Goal: Information Seeking & Learning: Understand process/instructions

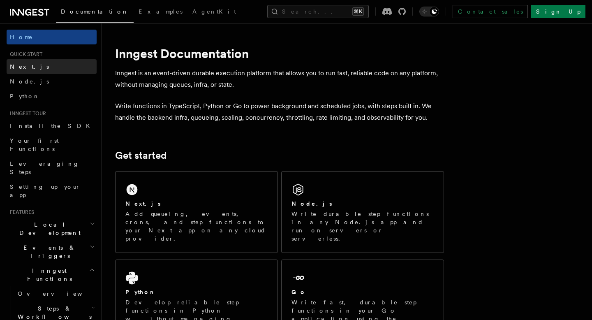
click at [46, 66] on link "Next.js" at bounding box center [52, 66] width 90 height 15
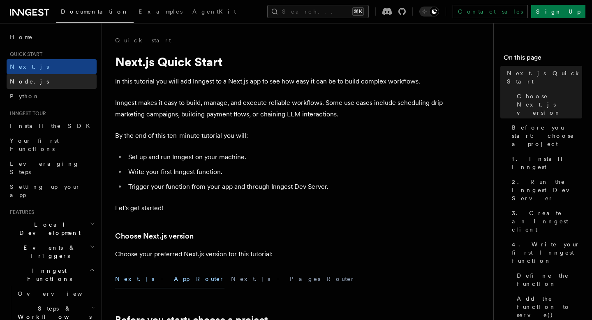
click at [41, 81] on link "Node.js" at bounding box center [52, 81] width 90 height 15
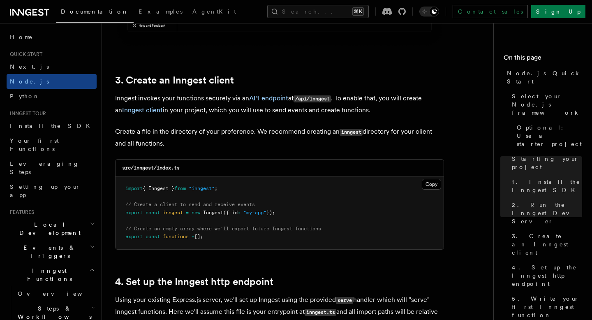
scroll to position [1007, 0]
click at [430, 188] on button "Copy Copied" at bounding box center [431, 184] width 19 height 11
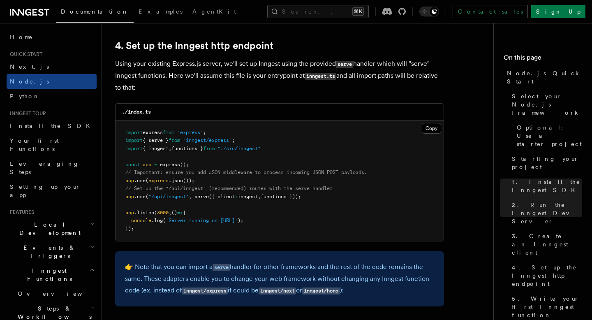
scroll to position [1246, 0]
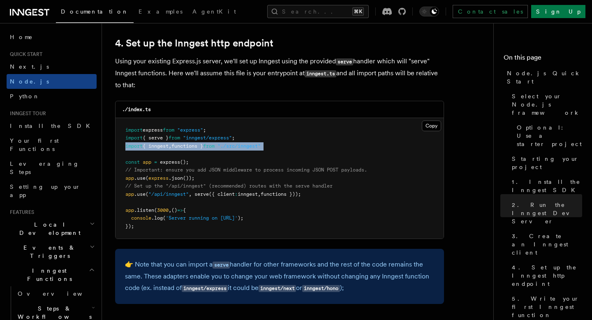
drag, startPoint x: 125, startPoint y: 146, endPoint x: 285, endPoint y: 151, distance: 160.5
click at [286, 152] on pre "import express from "express" ; import { serve } from "inngest/express" ; impor…" at bounding box center [280, 178] width 328 height 121
copy code "import { inngest , functions } from "./src/inngest""
click at [126, 146] on span "import" at bounding box center [133, 146] width 17 height 6
drag, startPoint x: 126, startPoint y: 148, endPoint x: 314, endPoint y: 149, distance: 188.4
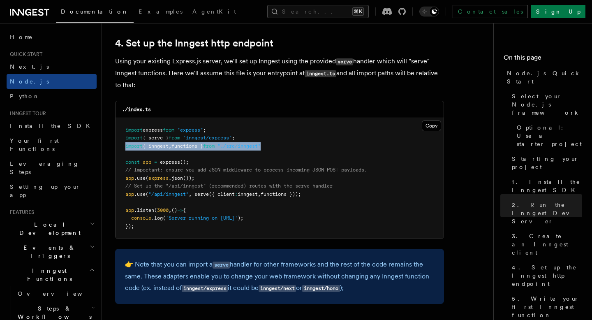
click at [315, 149] on pre "import express from "express" ; import { serve } from "inngest/express" ; impor…" at bounding box center [280, 178] width 328 height 121
copy span "import { inngest , functions } from "./src/inngest""
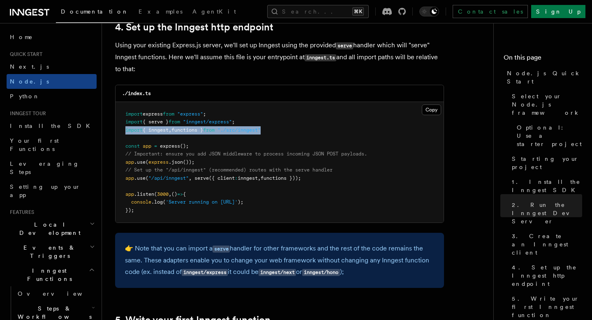
scroll to position [1267, 0]
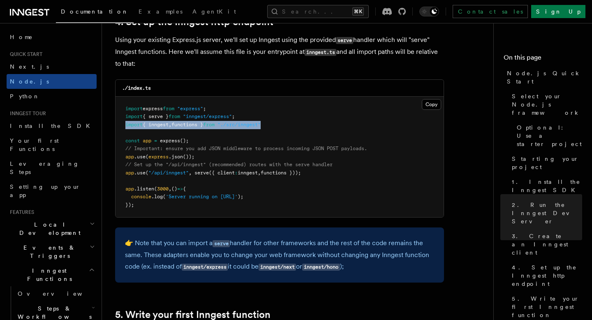
drag, startPoint x: 127, startPoint y: 174, endPoint x: 337, endPoint y: 172, distance: 210.3
click at [337, 172] on pre "import express from "express" ; import { serve } from "inngest/express" ; impor…" at bounding box center [280, 157] width 328 height 121
copy span "app .use ( "/api/inngest" , serve ({ client : inngest , functions }));"
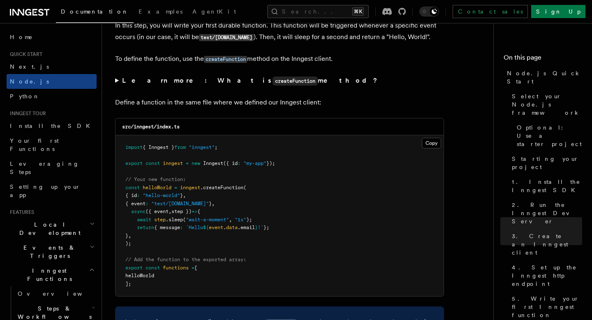
scroll to position [1568, 0]
